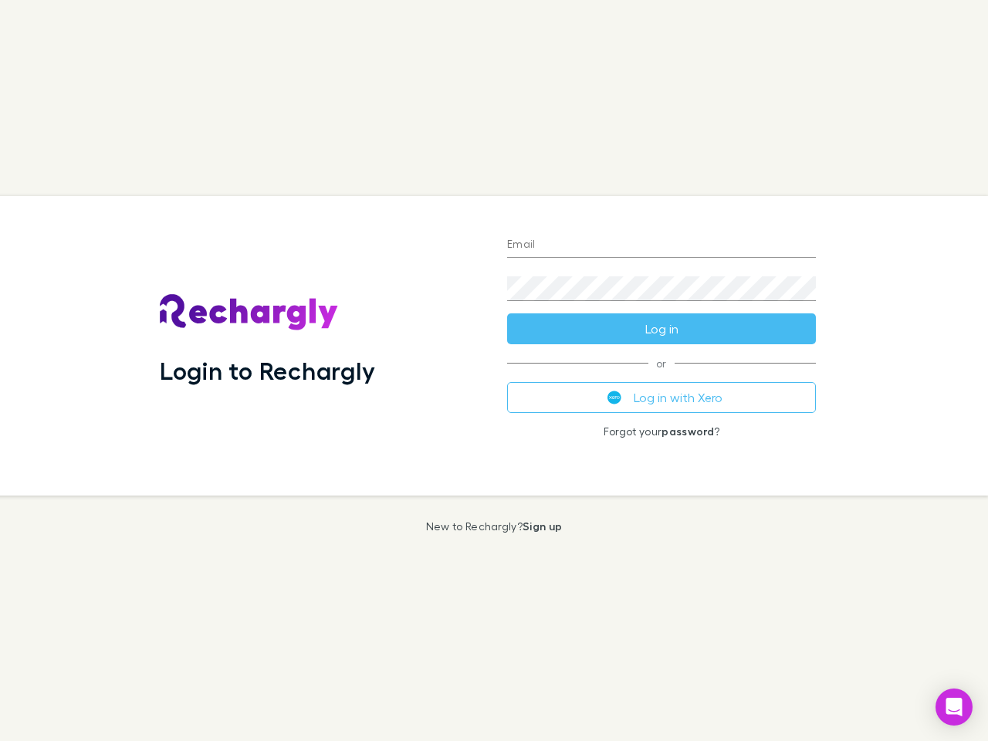
click at [494, 371] on div "Login to Rechargly" at bounding box center [320, 346] width 347 height 300
click at [662, 246] on input "Email" at bounding box center [661, 245] width 309 height 25
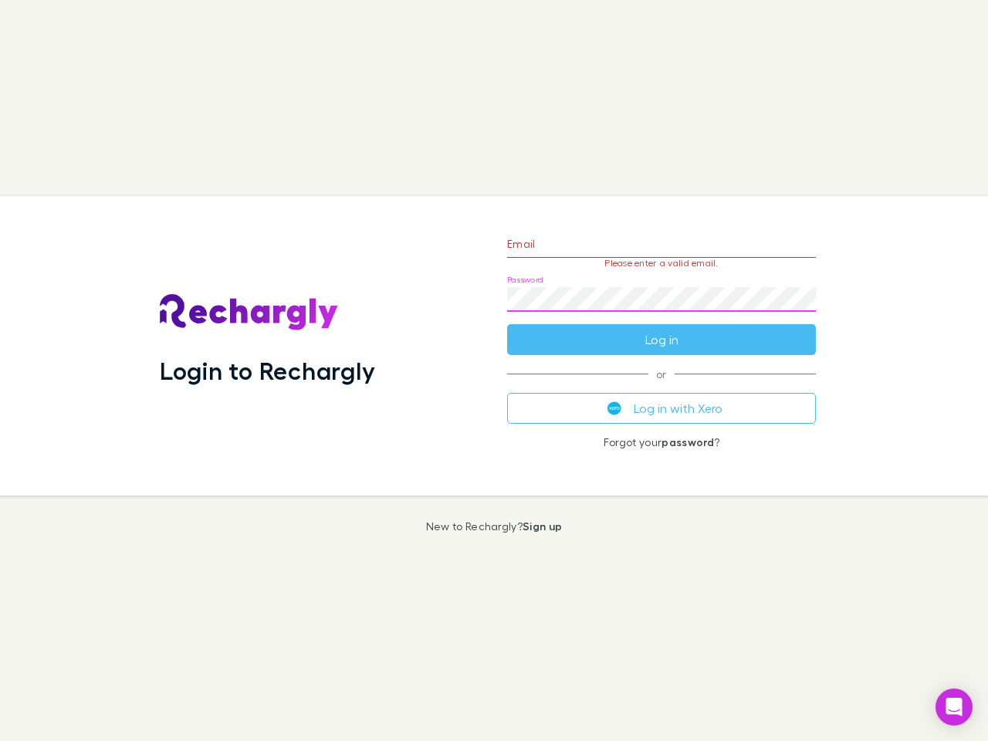
click at [662, 329] on form "Email Please enter a valid email. Password Log in" at bounding box center [661, 288] width 309 height 134
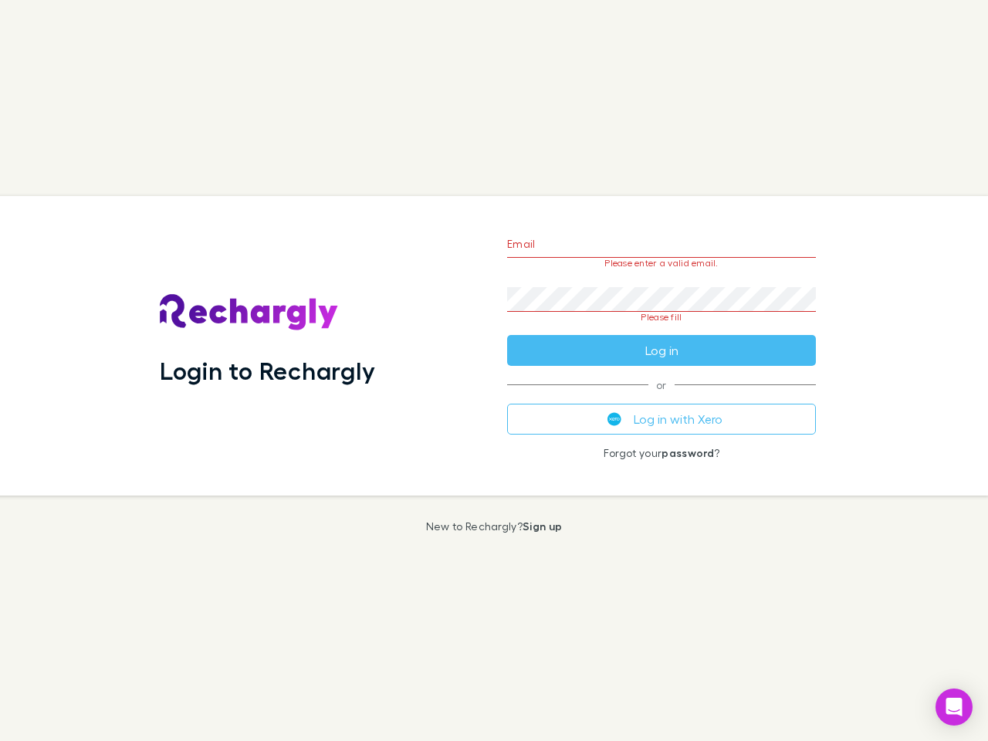
click at [662, 398] on div "Email Please enter a valid email. Password Please fill Log in or Log in with Xe…" at bounding box center [662, 346] width 334 height 300
click at [954, 707] on icon "Open Intercom Messenger" at bounding box center [955, 707] width 16 height 19
